Goal: Transaction & Acquisition: Purchase product/service

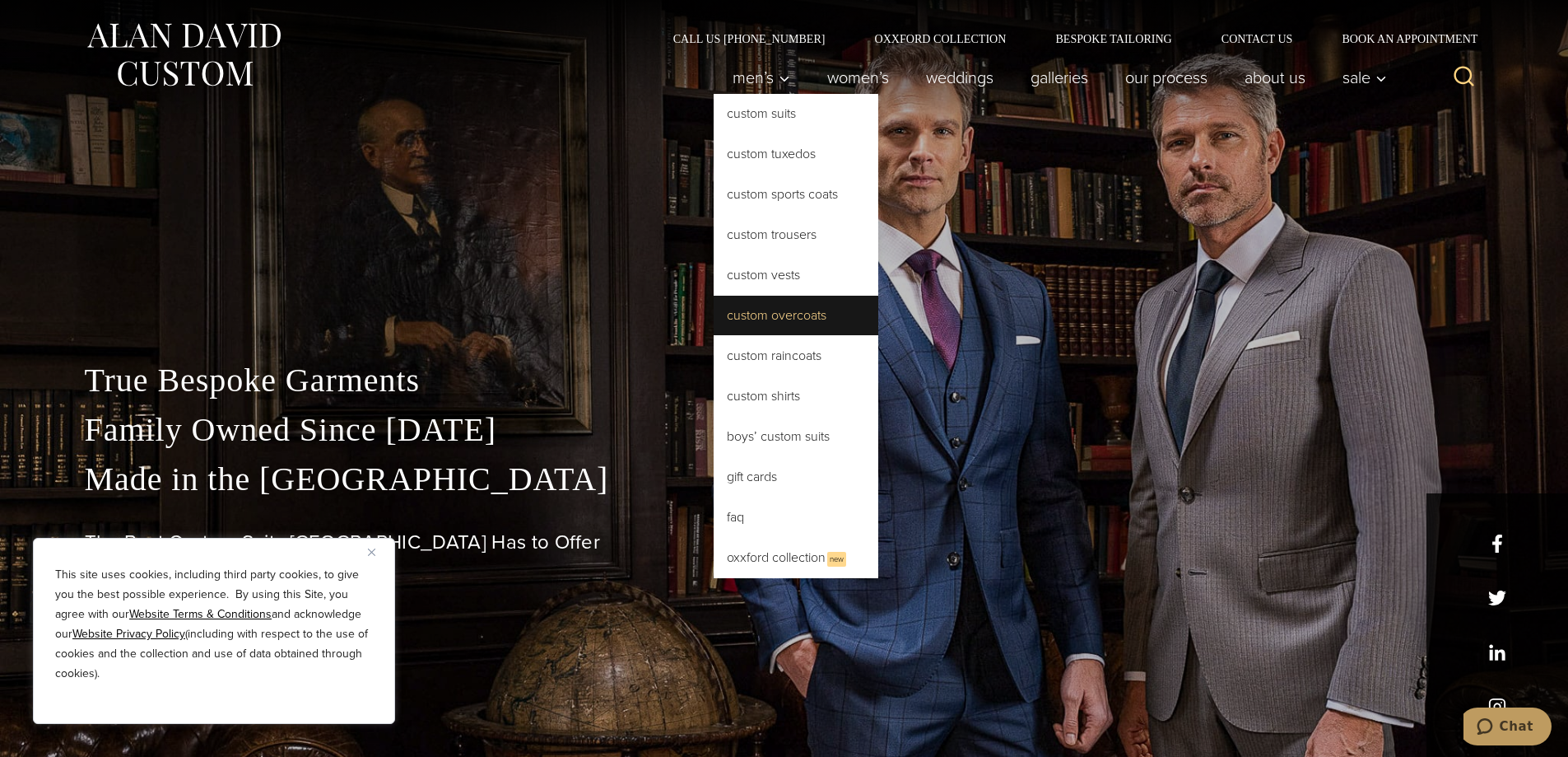
click at [797, 313] on link "Custom Overcoats" at bounding box center [796, 316] width 165 height 40
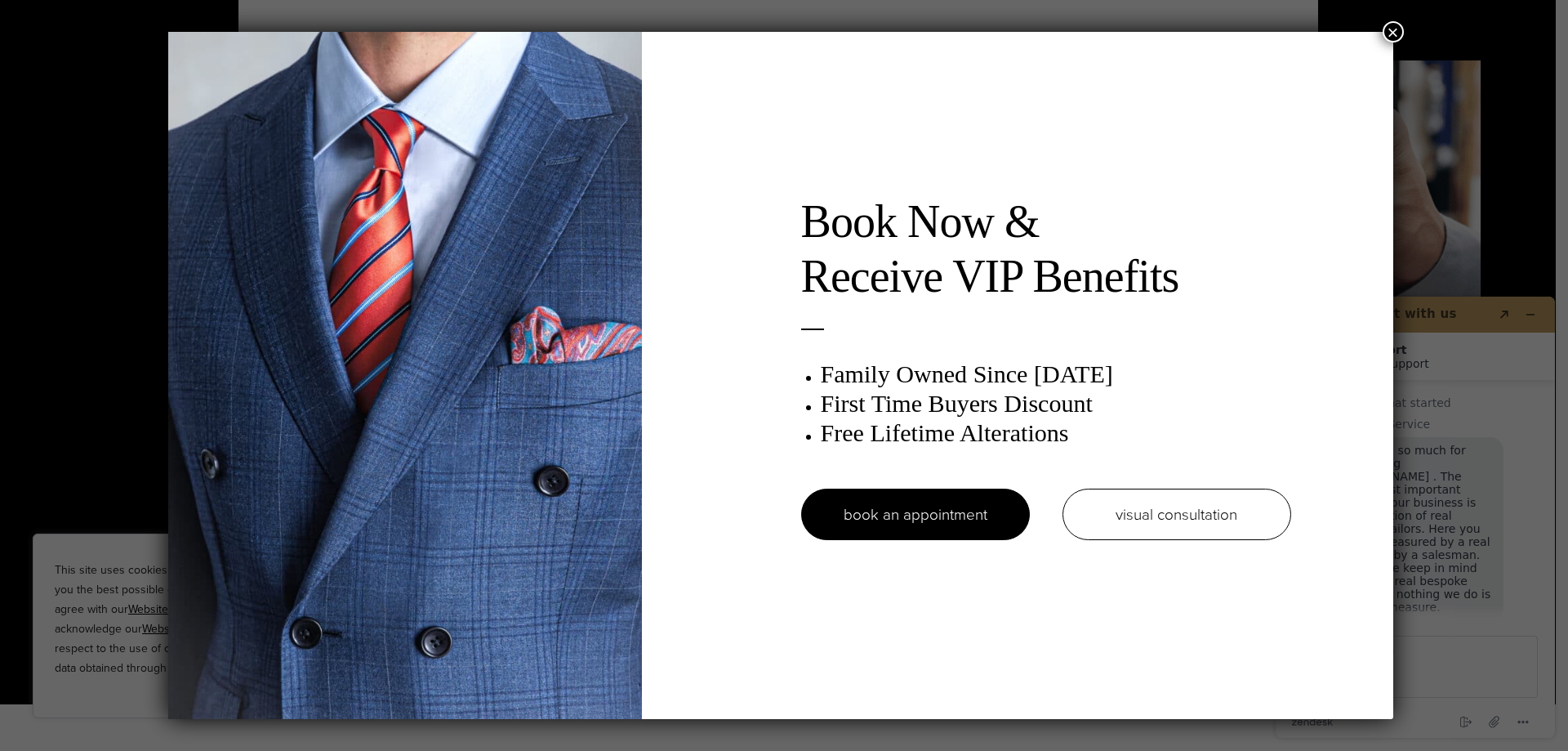
click at [1392, 33] on button "×" at bounding box center [1393, 32] width 21 height 21
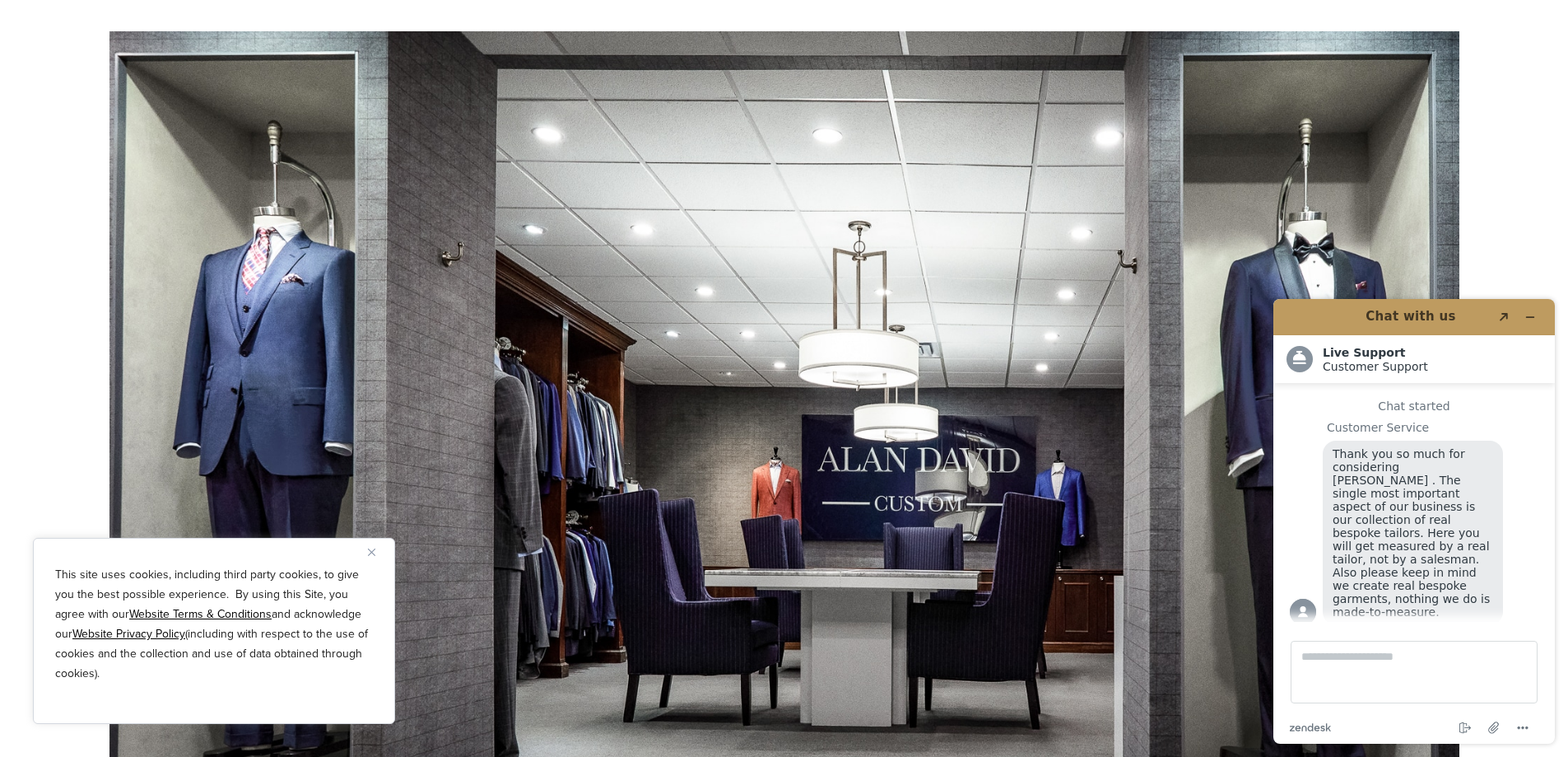
scroll to position [8333, 0]
